Goal: Transaction & Acquisition: Download file/media

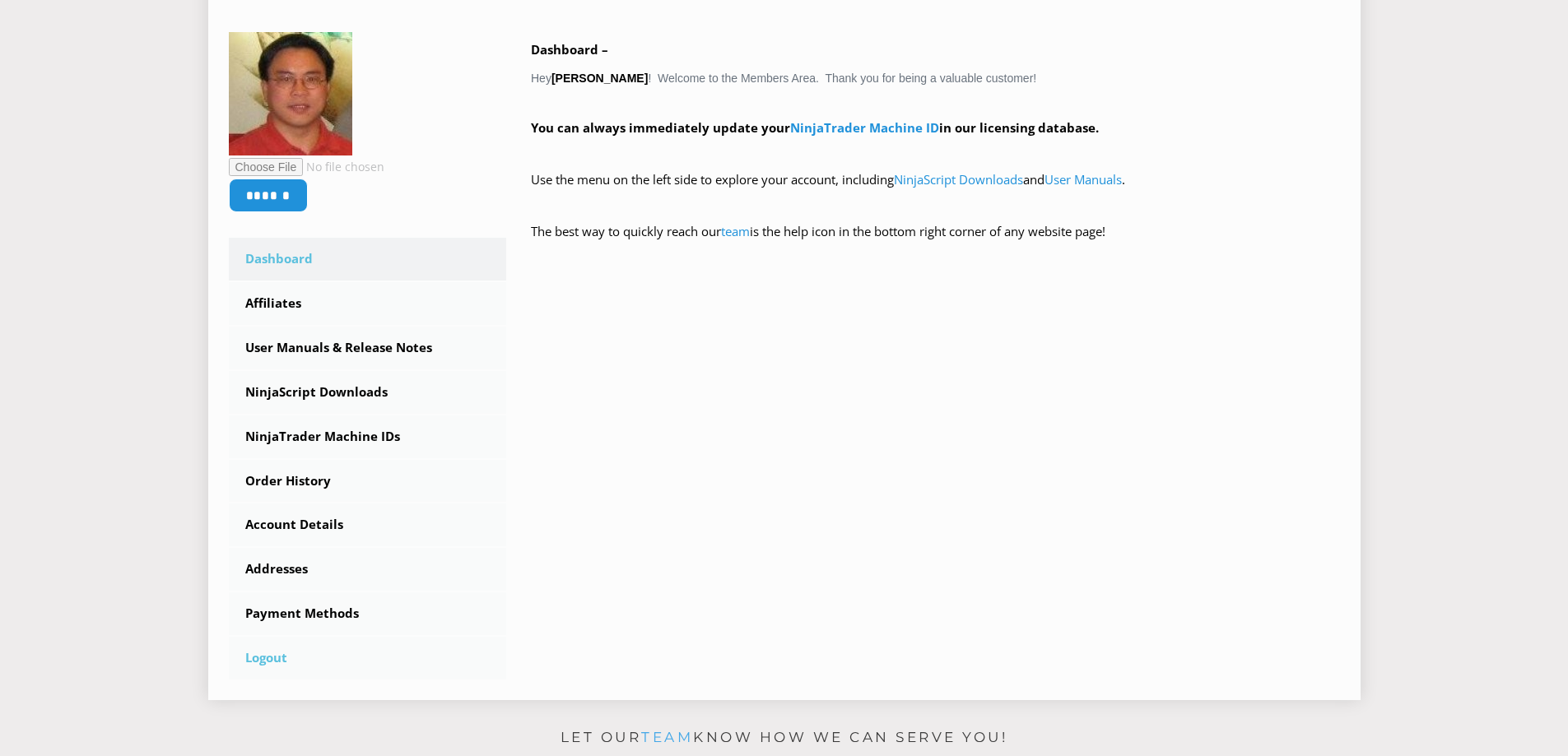
scroll to position [329, 0]
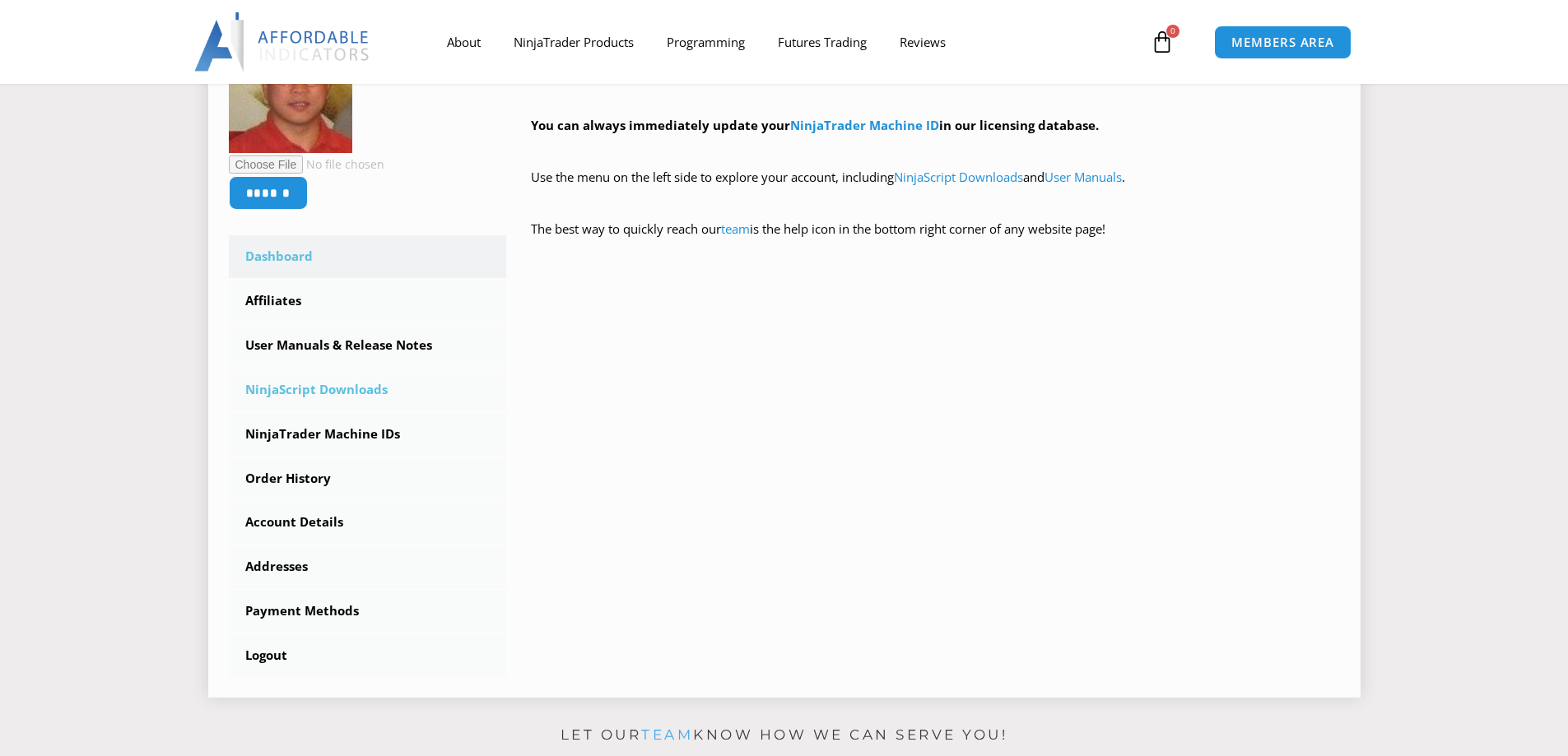
click at [337, 388] on link "NinjaScript Downloads" at bounding box center [368, 390] width 279 height 43
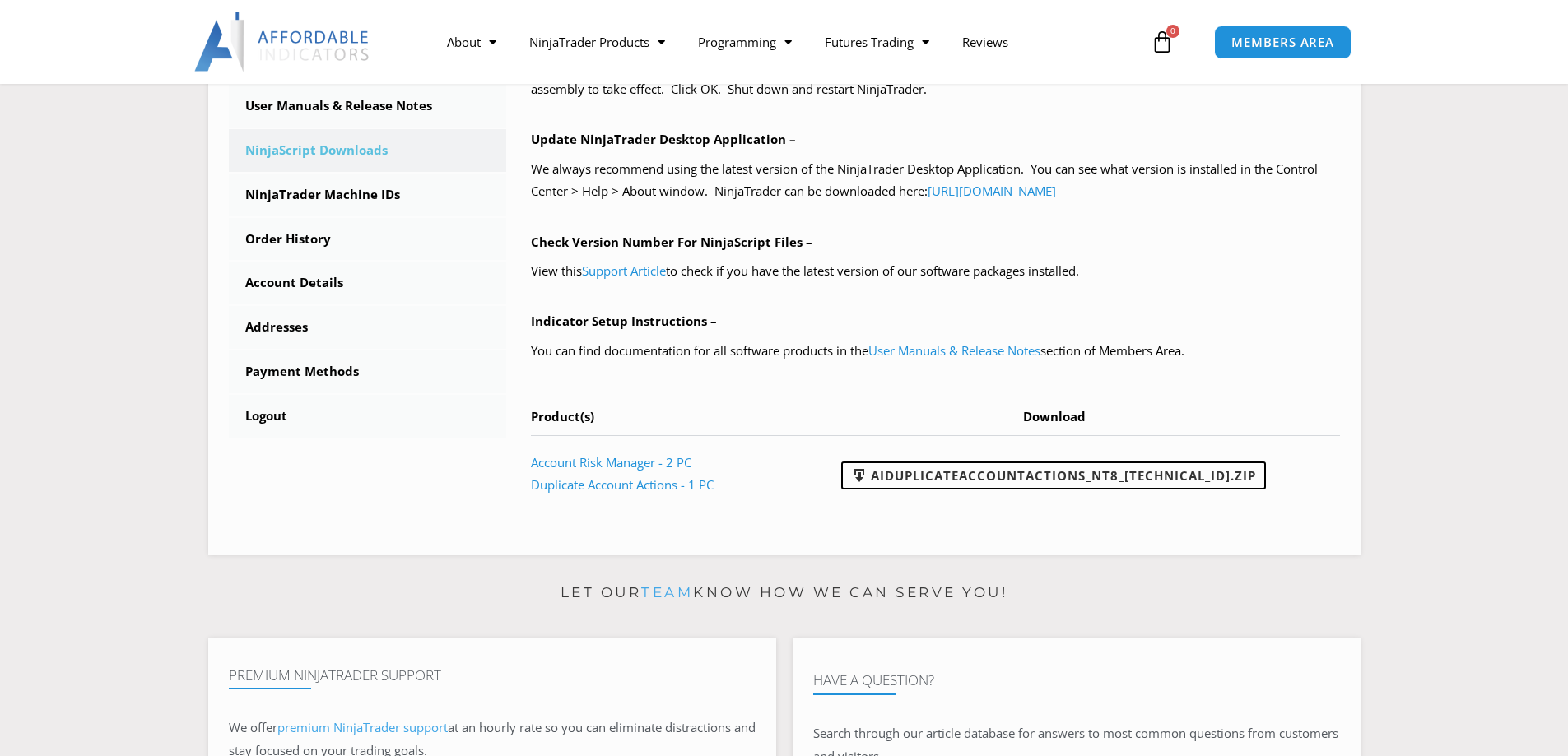
scroll to position [576, 0]
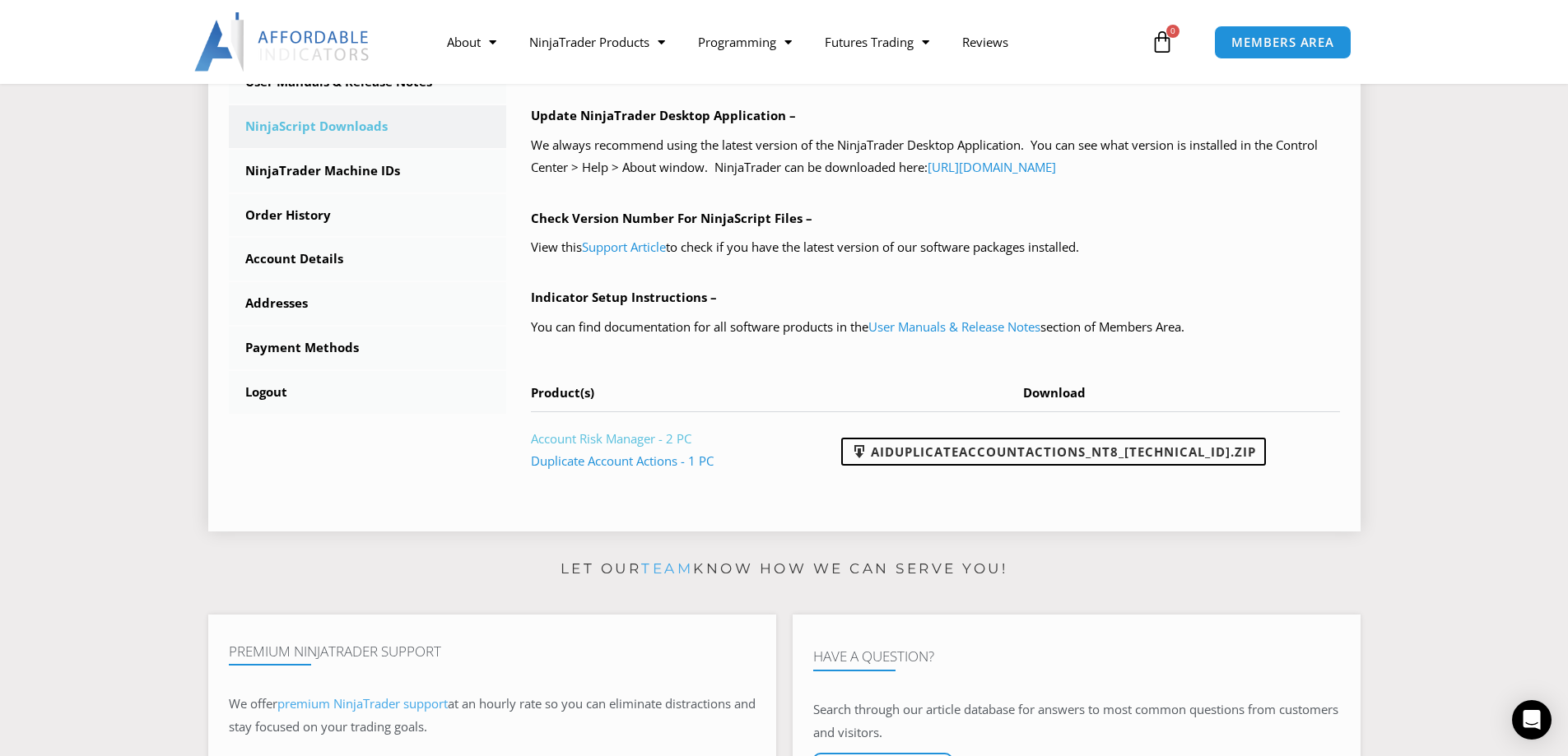
click at [649, 439] on link "Account Risk Manager - 2 PC" at bounding box center [612, 438] width 161 height 16
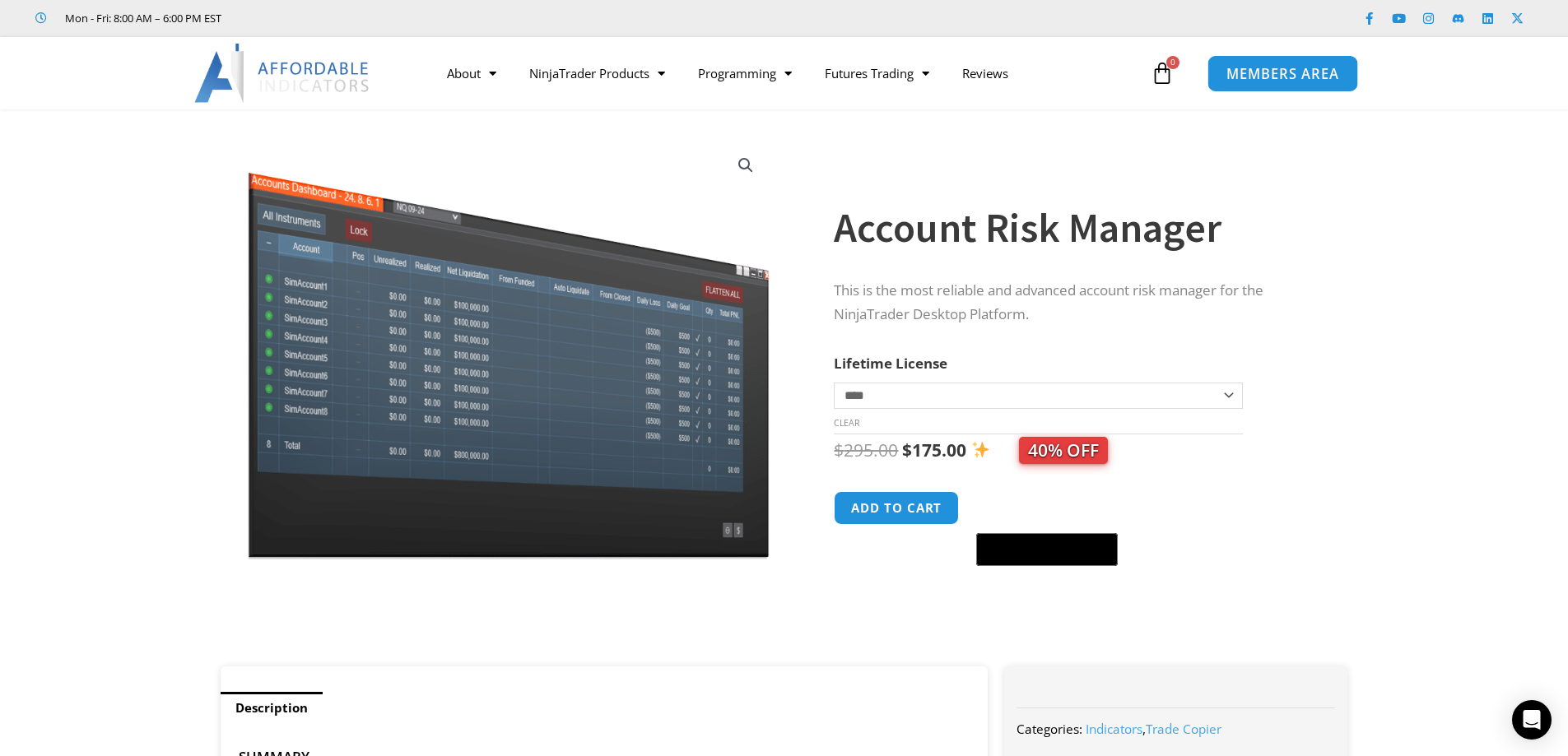
click at [1304, 80] on span "MEMBERS AREA" at bounding box center [1283, 74] width 113 height 14
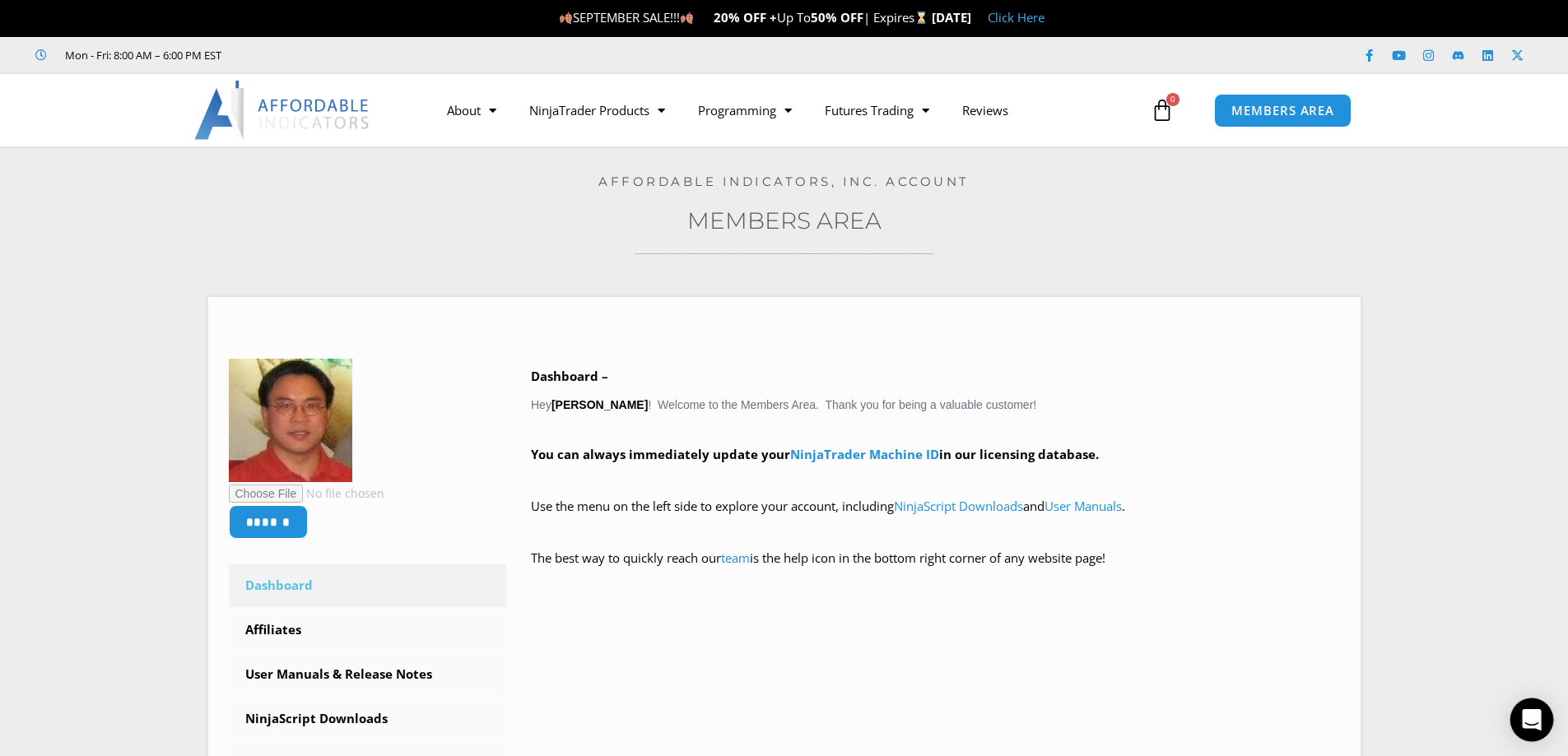
click at [1546, 713] on div "Open Intercom Messenger" at bounding box center [1532, 720] width 44 height 44
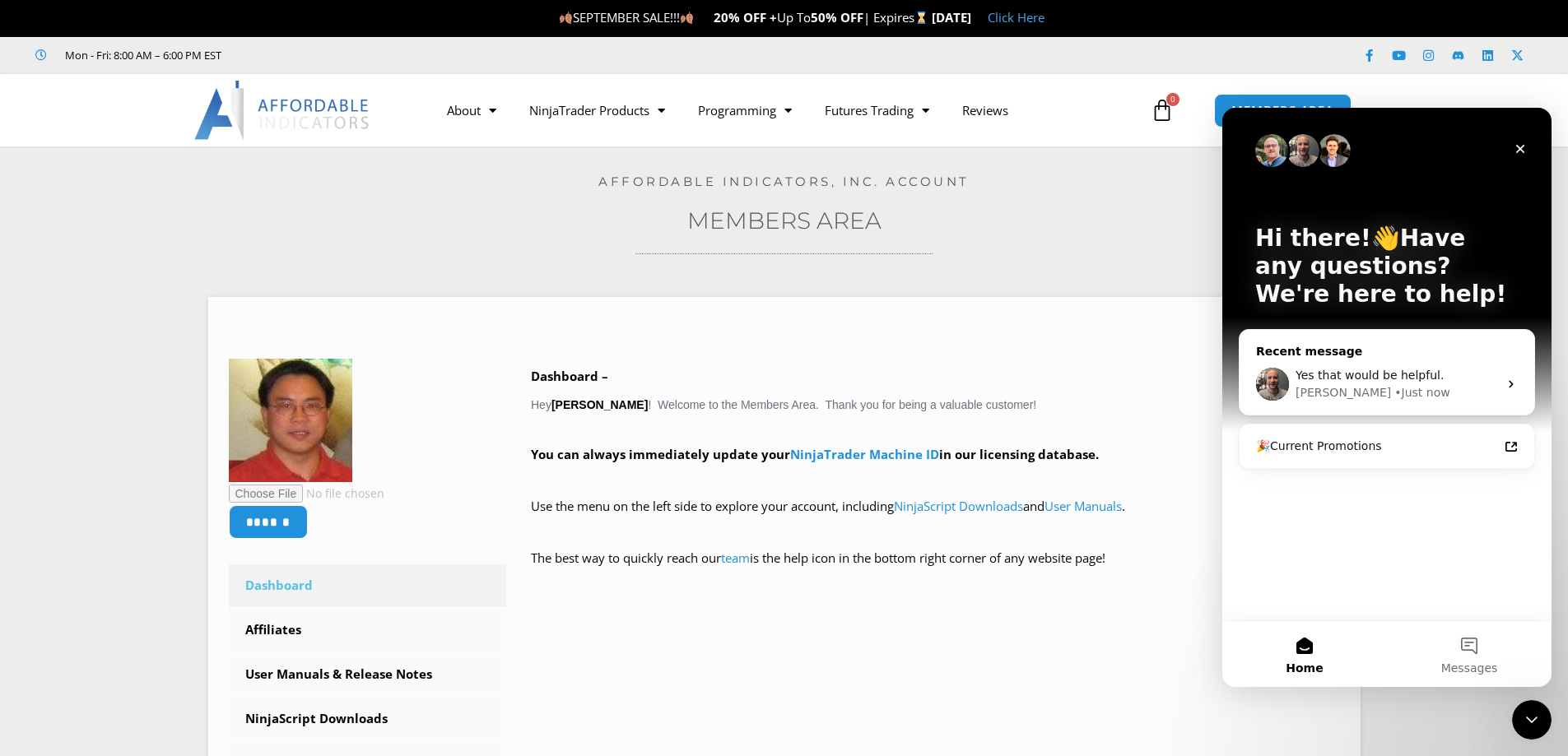
click at [1443, 373] on div "Yes that would be helpful." at bounding box center [1397, 375] width 203 height 17
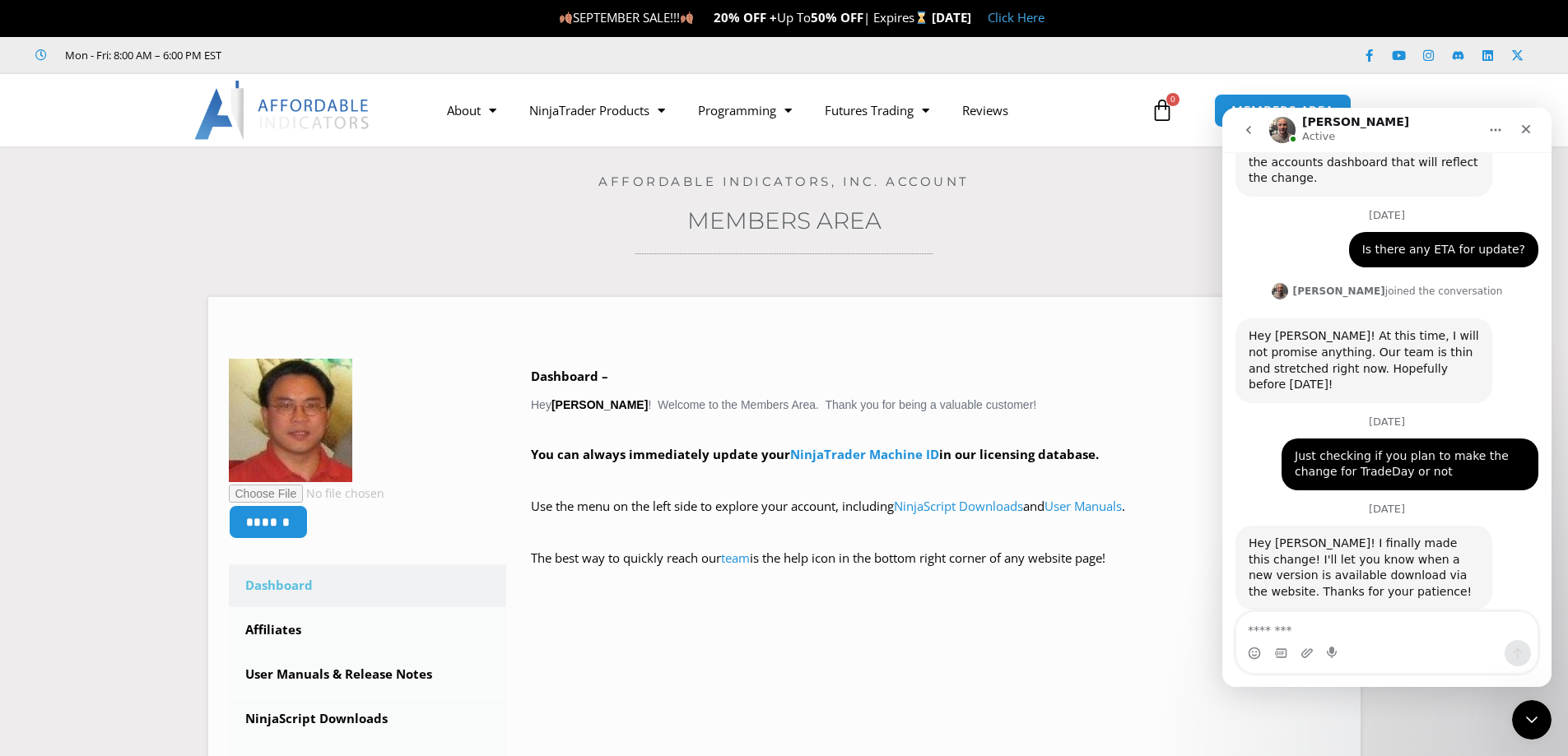
scroll to position [1058, 0]
click at [1530, 134] on icon "Close" at bounding box center [1526, 129] width 13 height 13
